Goal: Obtain resource: Download file/media

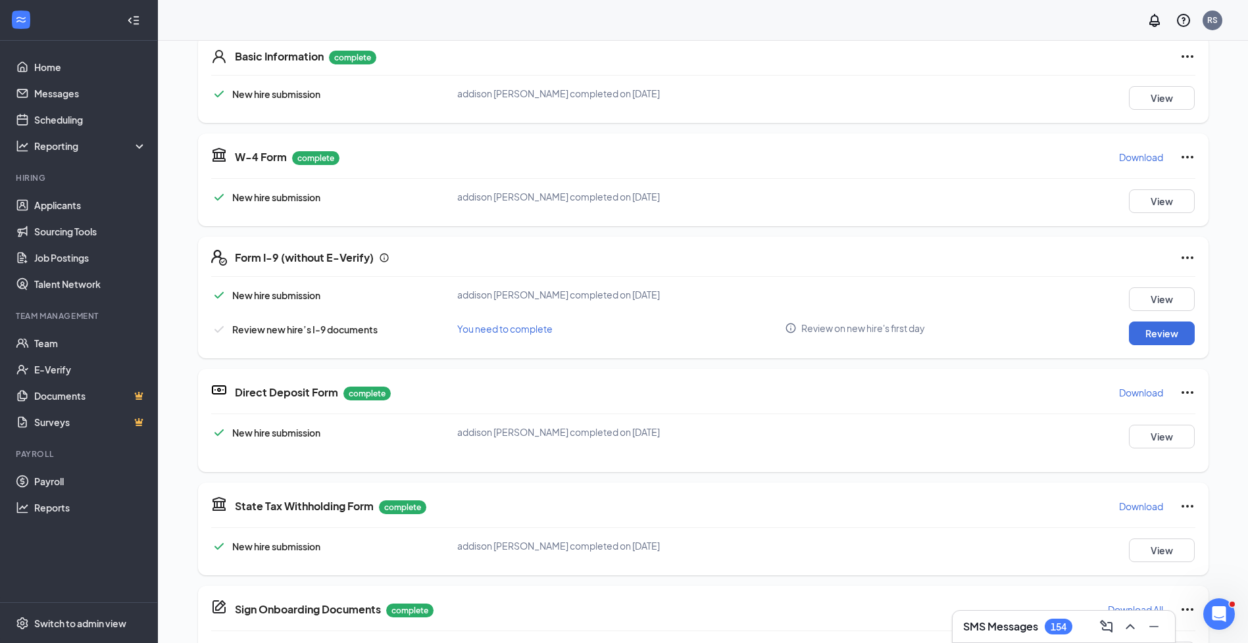
scroll to position [247, 0]
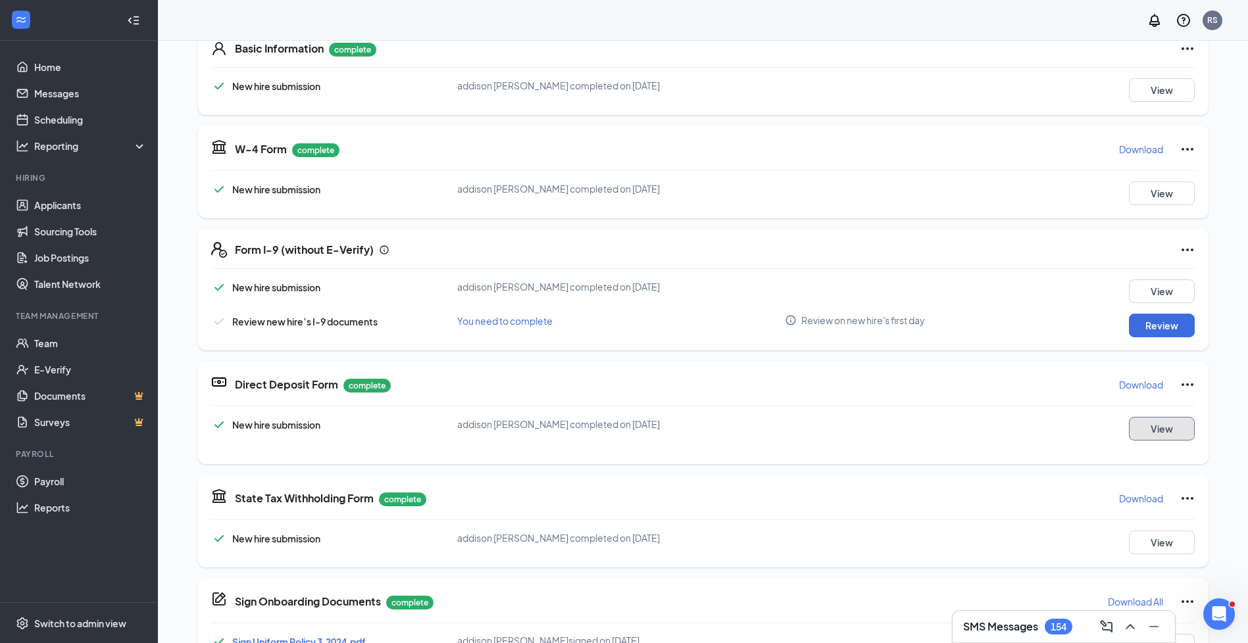
click at [1168, 426] on button "View" at bounding box center [1162, 429] width 66 height 24
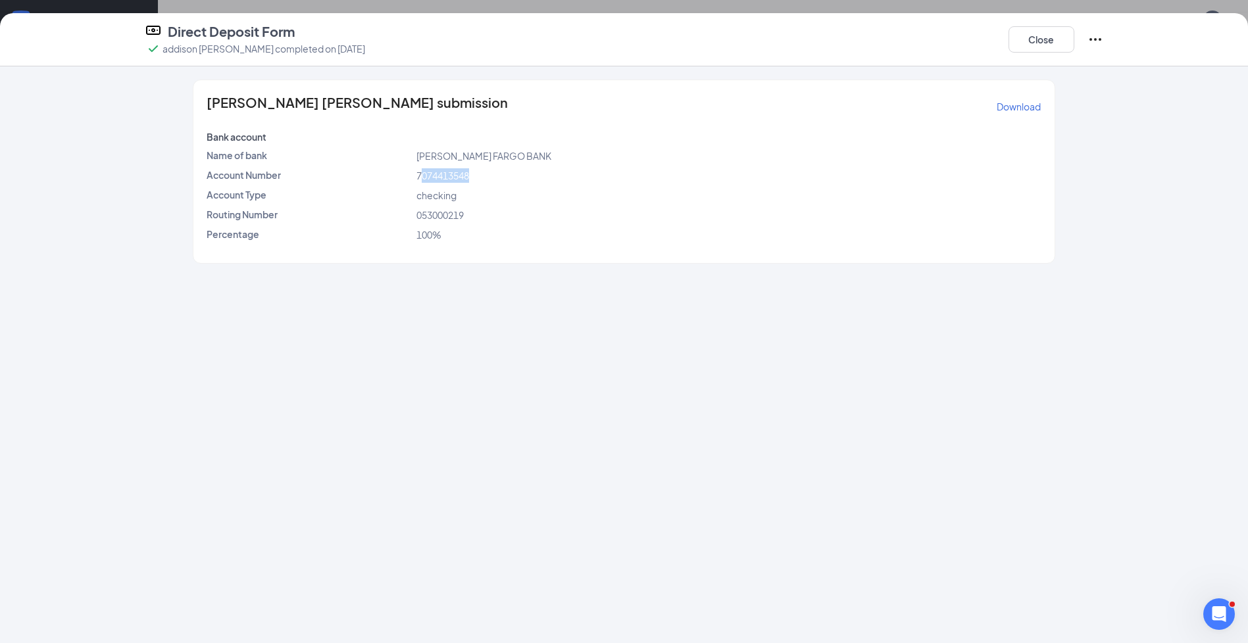
drag, startPoint x: 422, startPoint y: 179, endPoint x: 475, endPoint y: 177, distance: 53.3
click at [475, 177] on div "7074413548" at bounding box center [729, 175] width 630 height 14
click at [433, 166] on div "addison [PERSON_NAME] submission Download Bank account Name of bank [PERSON_NAM…" at bounding box center [623, 171] width 860 height 183
click at [434, 167] on div "addison [PERSON_NAME] submission Download Bank account Name of bank [PERSON_NAM…" at bounding box center [623, 171] width 860 height 183
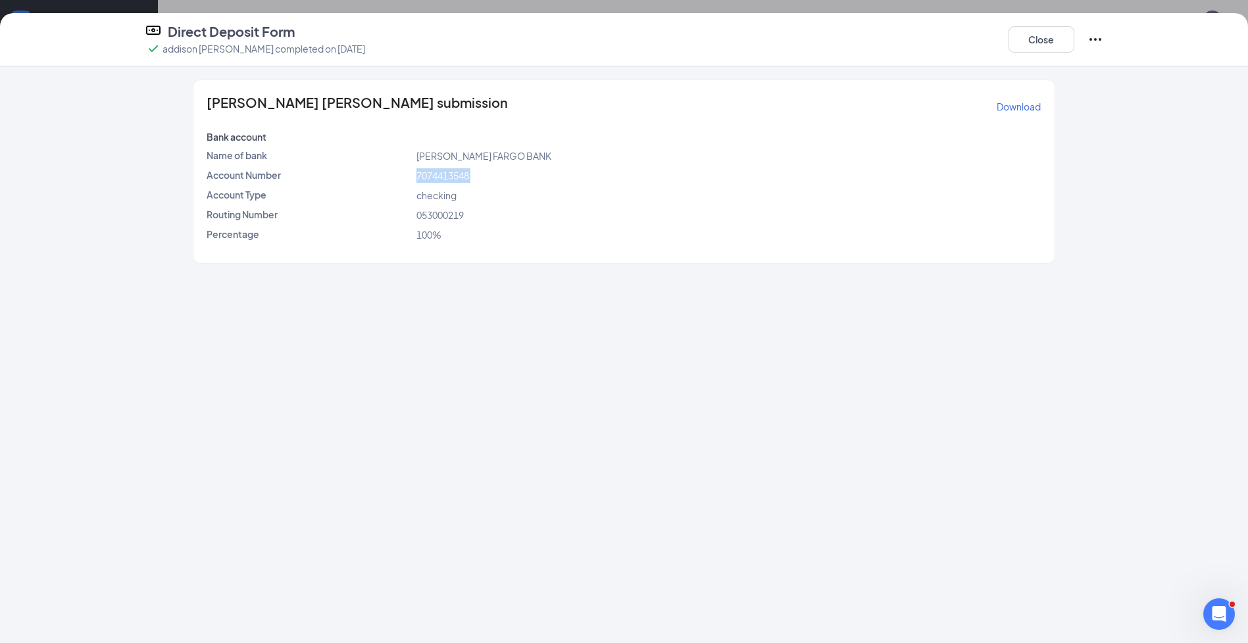
click at [434, 168] on div "addison [PERSON_NAME] submission Download Bank account Name of bank [PERSON_NAM…" at bounding box center [623, 171] width 860 height 183
drag, startPoint x: 434, startPoint y: 168, endPoint x: 747, endPoint y: 211, distance: 316.1
drag, startPoint x: 747, startPoint y: 211, endPoint x: 1045, endPoint y: 58, distance: 334.5
click at [1045, 58] on div "Direct Deposit Form addison [PERSON_NAME] completed on [DATE] Close" at bounding box center [624, 39] width 1248 height 53
click at [1058, 43] on button "Close" at bounding box center [1041, 39] width 66 height 26
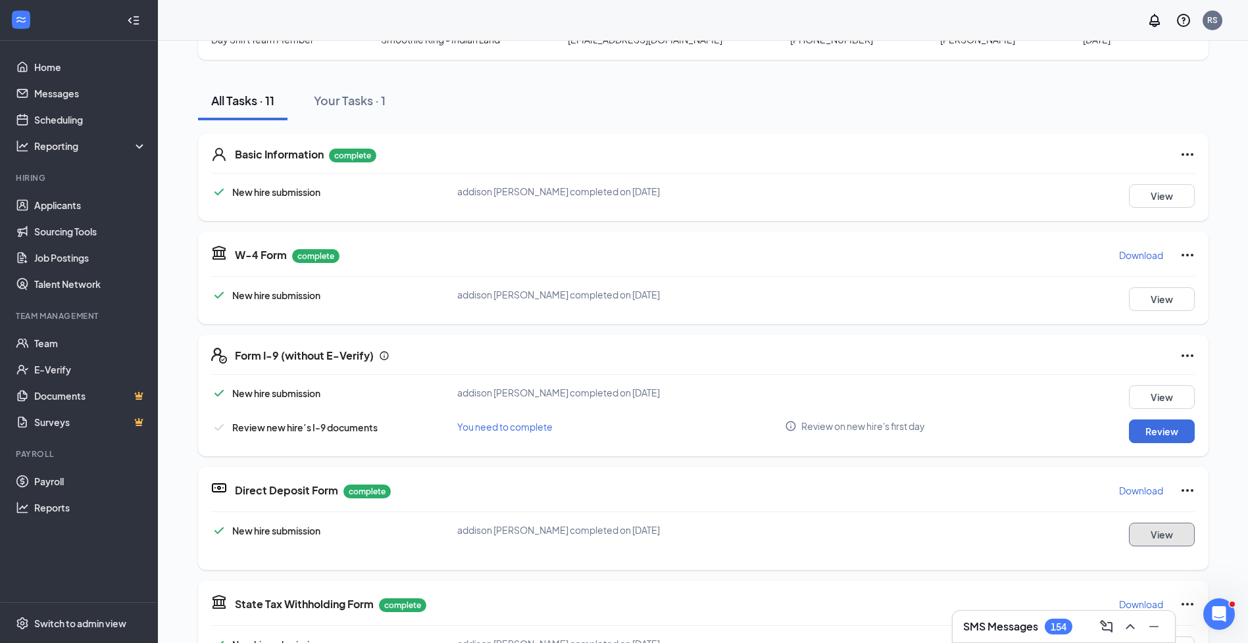
scroll to position [0, 0]
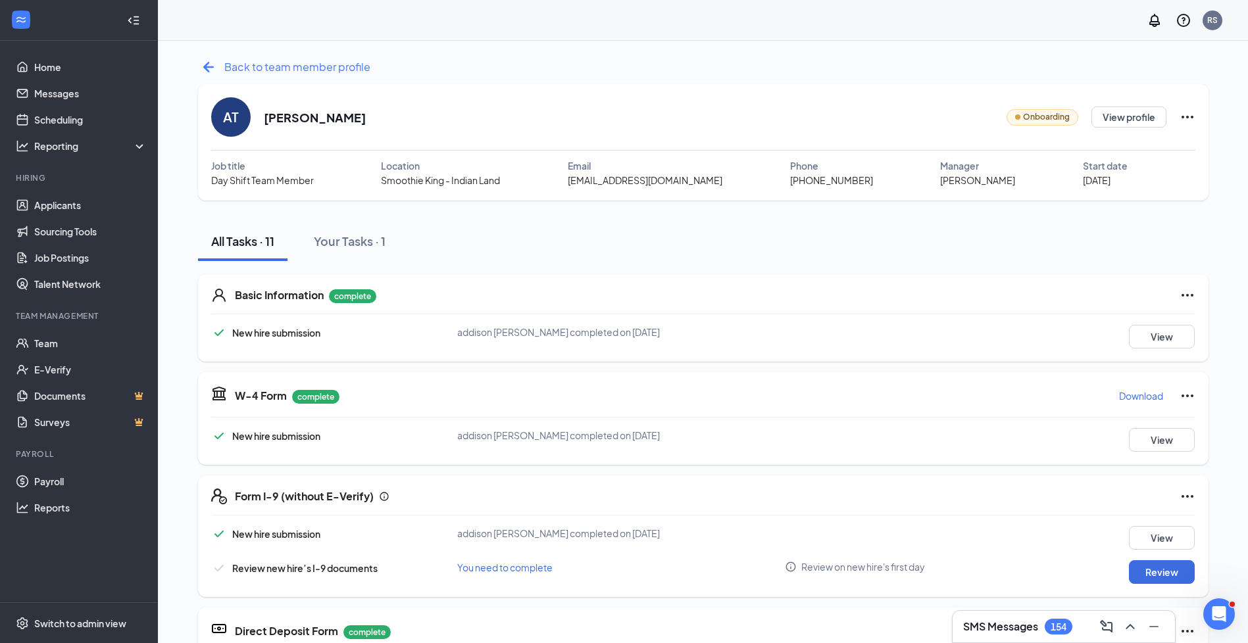
click at [198, 59] on icon "ArrowLeftNew" at bounding box center [208, 67] width 21 height 21
